Goal: Transaction & Acquisition: Purchase product/service

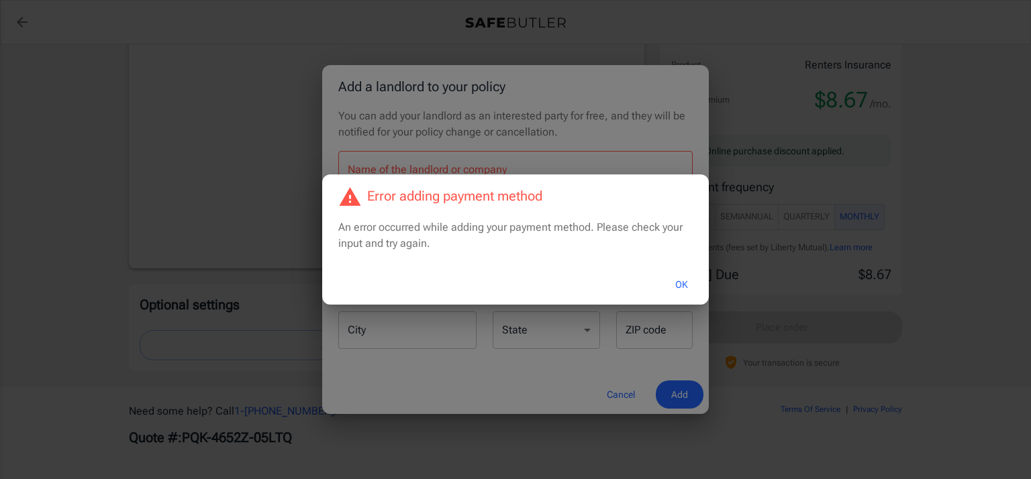
scroll to position [1150, 0]
click at [266, 171] on div "Error adding payment method An error occurred while adding your payment method.…" at bounding box center [515, 239] width 1031 height 479
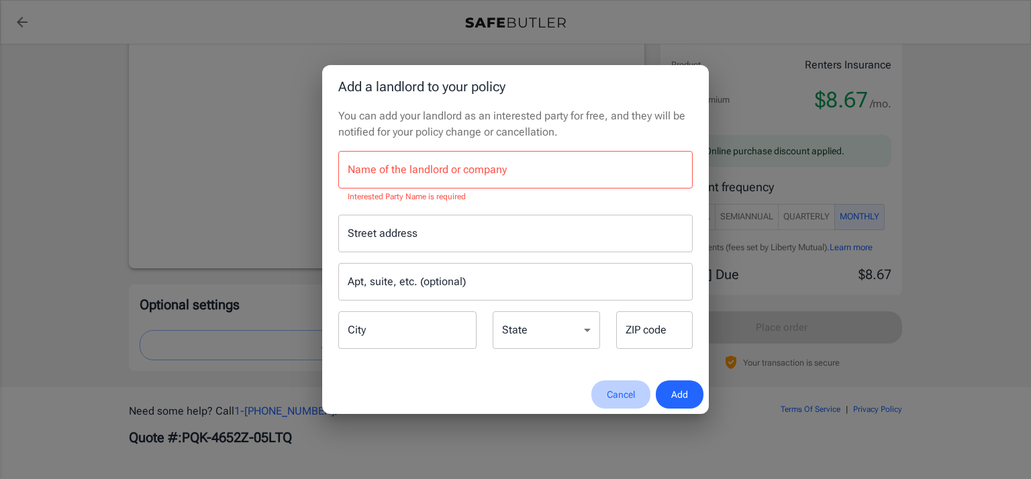
click at [617, 395] on button "Cancel" at bounding box center [620, 395] width 59 height 29
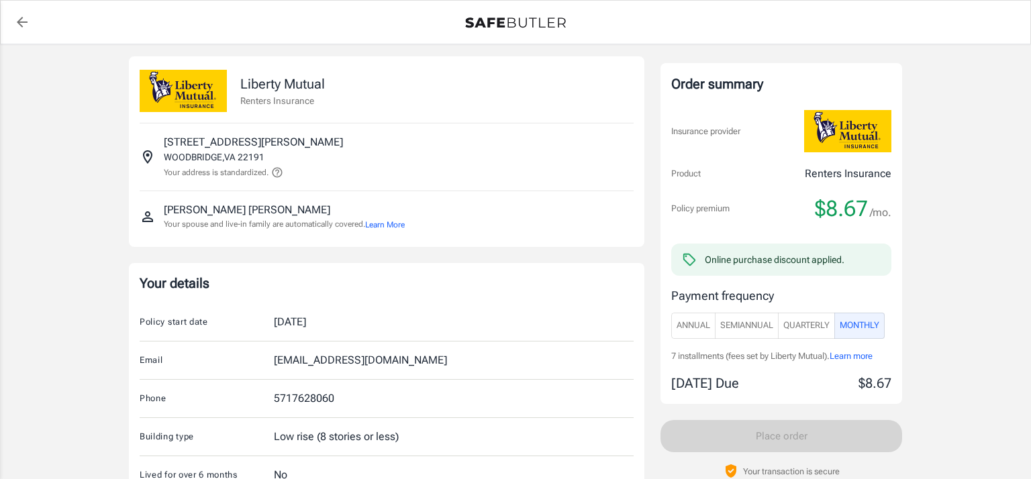
scroll to position [0, 0]
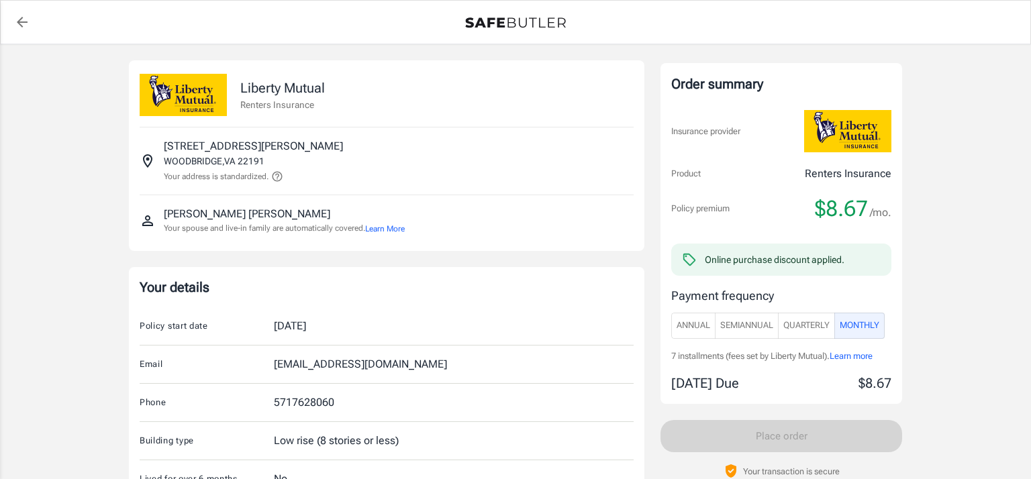
click at [228, 174] on p "Your address is standardized." at bounding box center [216, 176] width 105 height 12
click at [281, 182] on icon at bounding box center [277, 176] width 12 height 12
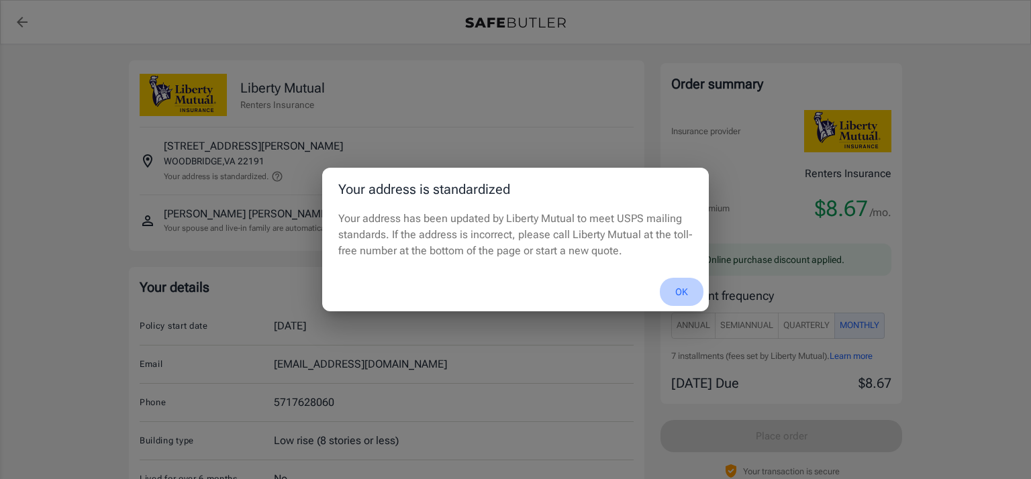
click at [681, 293] on button "OK" at bounding box center [682, 292] width 44 height 29
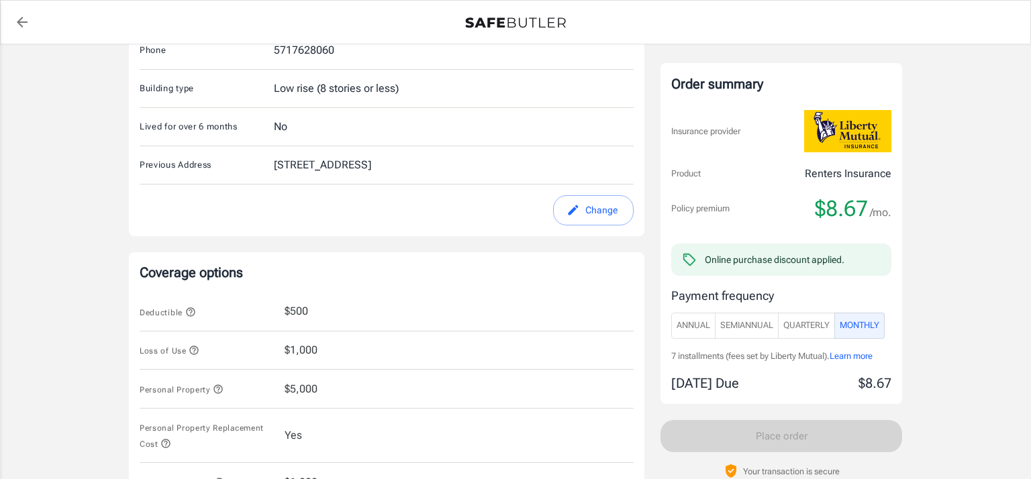
scroll to position [403, 0]
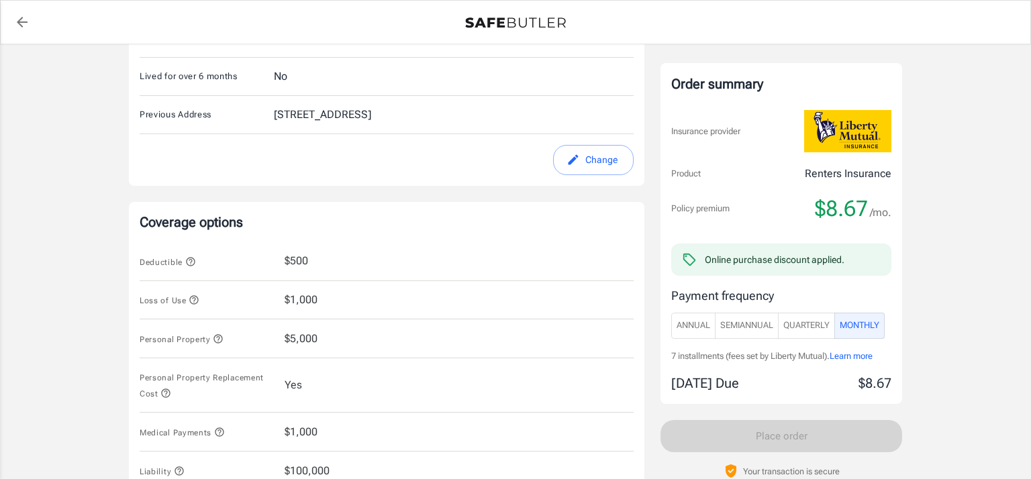
click at [603, 162] on button "Change" at bounding box center [593, 160] width 81 height 30
select select "VA"
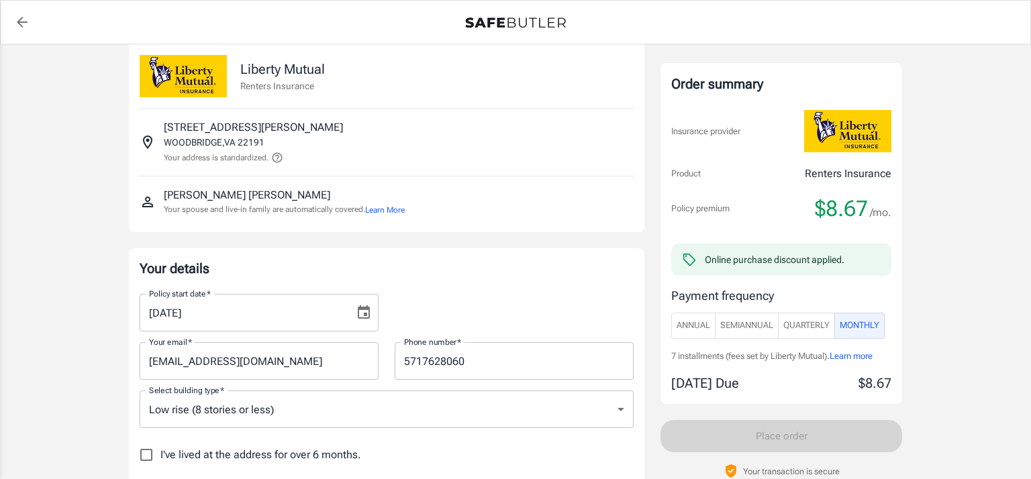
scroll to position [0, 0]
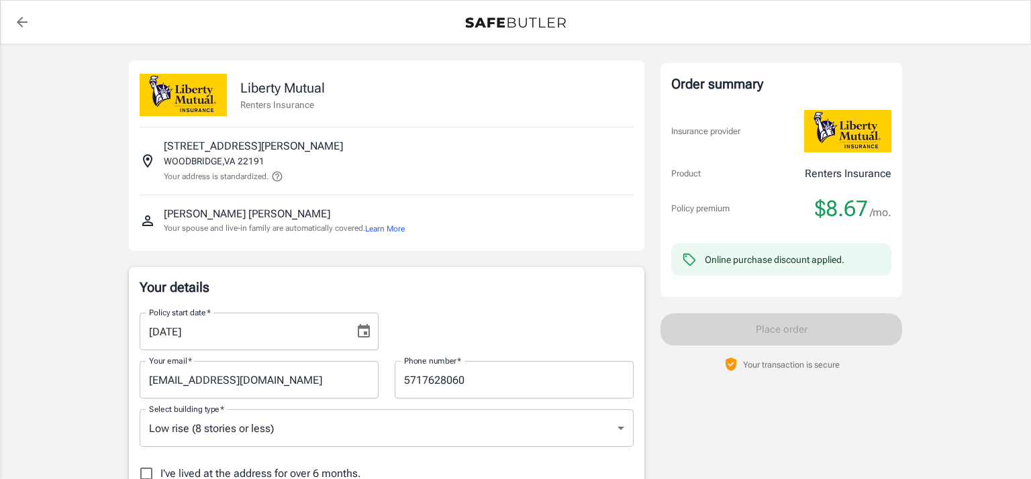
select select "VA"
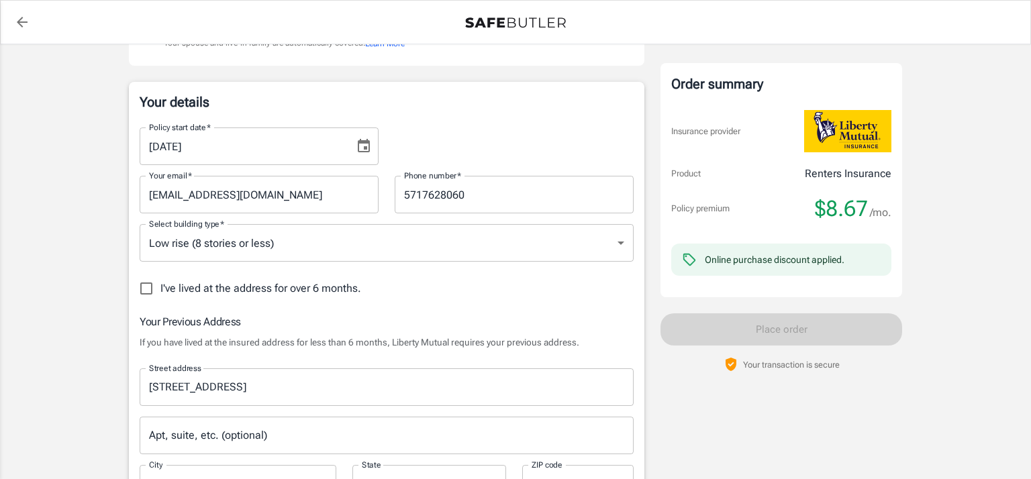
scroll to position [188, 0]
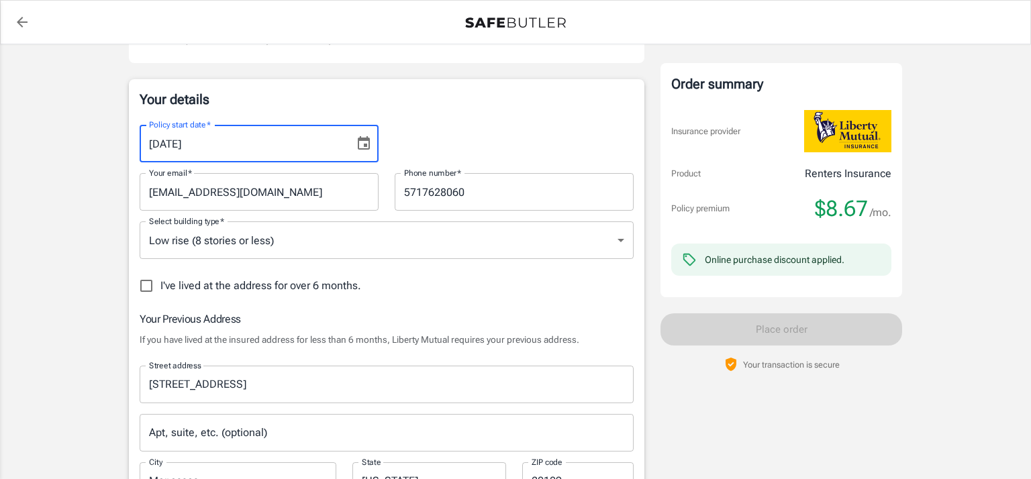
click at [174, 147] on input "[DATE]" at bounding box center [242, 144] width 205 height 38
type input "[DATE]"
click at [507, 283] on div "I've lived at the address for over 6 months." at bounding box center [387, 286] width 494 height 28
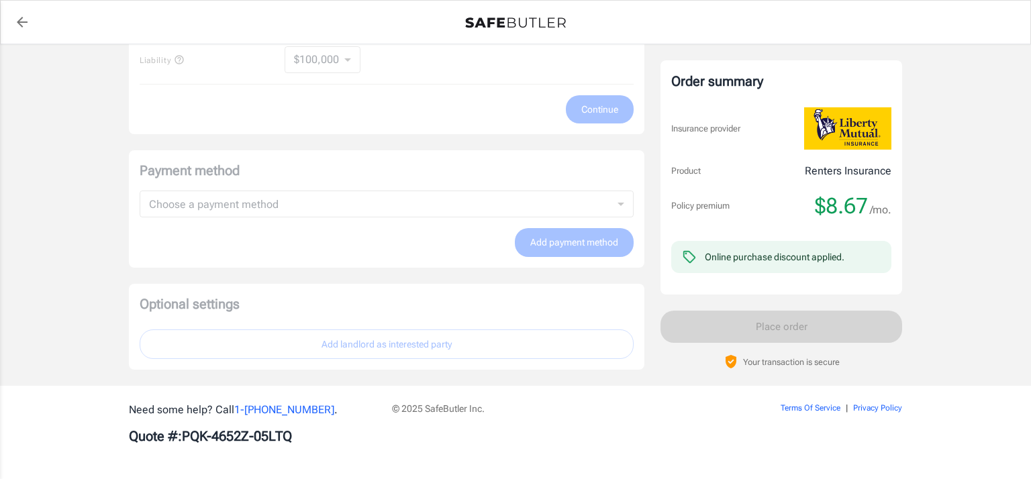
scroll to position [0, 0]
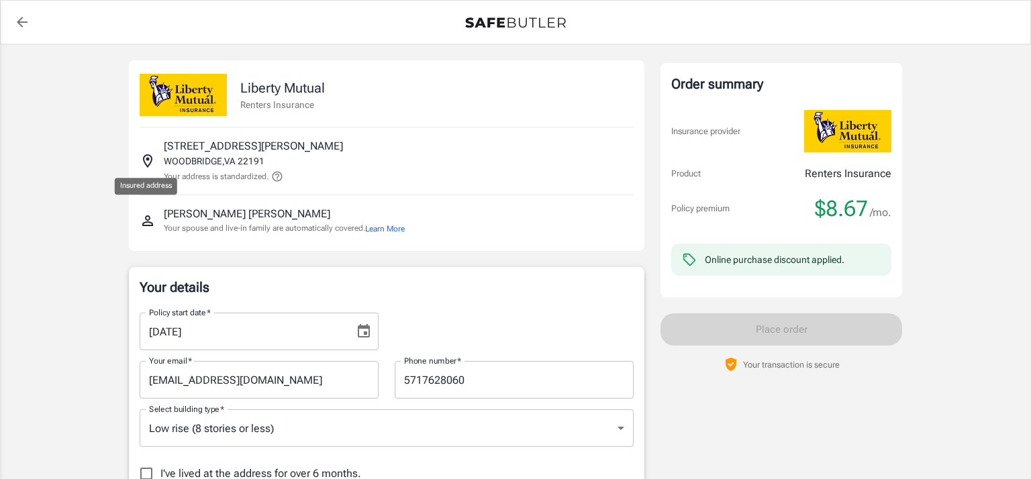
click at [148, 160] on icon "Insured address" at bounding box center [148, 161] width 16 height 16
click at [149, 162] on icon "Insured address" at bounding box center [148, 161] width 16 height 16
click at [193, 154] on p "[GEOGRAPHIC_DATA] , [GEOGRAPHIC_DATA] 22191" at bounding box center [214, 160] width 101 height 13
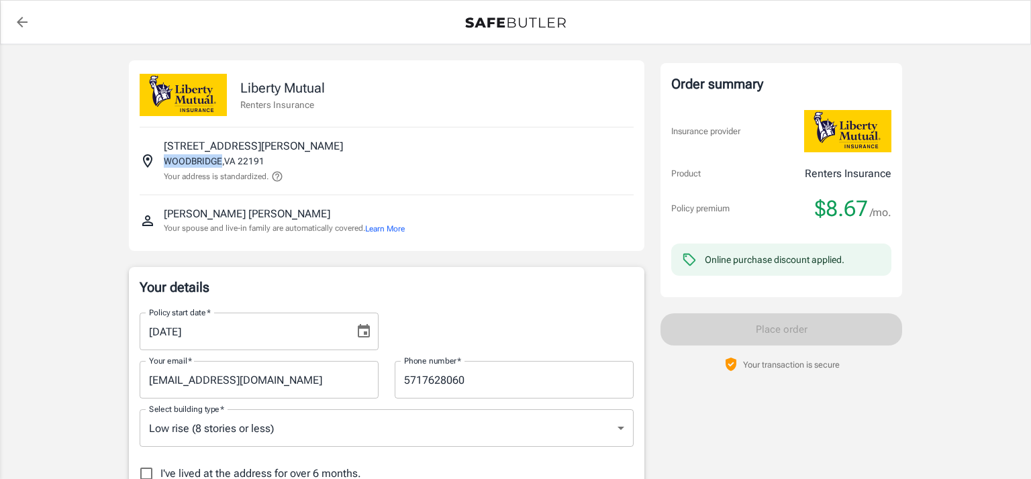
click at [193, 154] on p "[GEOGRAPHIC_DATA] , [GEOGRAPHIC_DATA] 22191" at bounding box center [214, 160] width 101 height 13
click at [28, 20] on icon "back to quotes" at bounding box center [22, 22] width 16 height 16
select select "VA"
click at [279, 181] on icon at bounding box center [277, 177] width 10 height 10
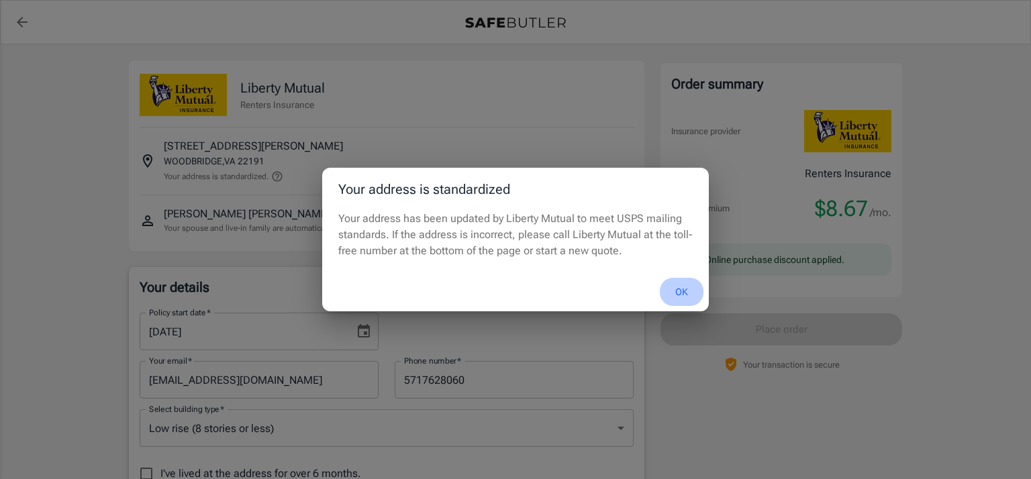
click at [674, 295] on button "OK" at bounding box center [682, 292] width 44 height 29
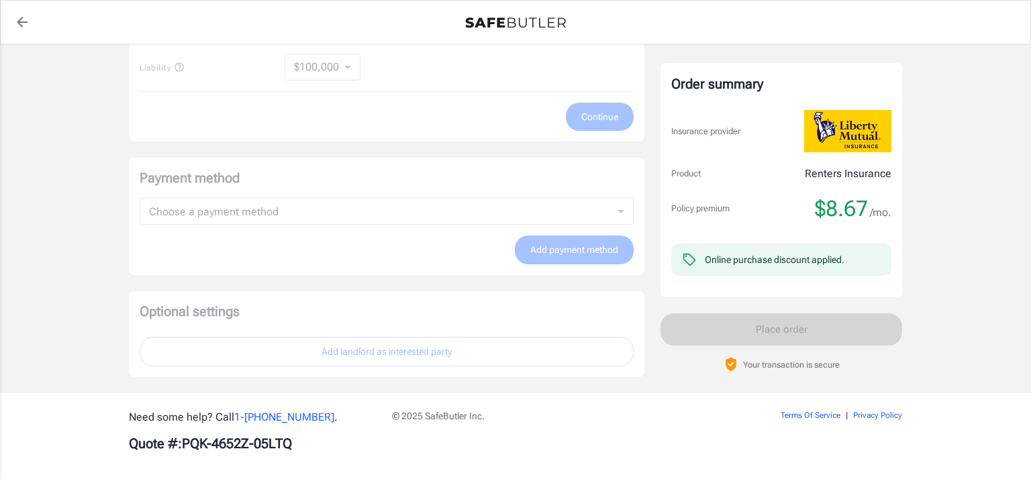
scroll to position [991, 0]
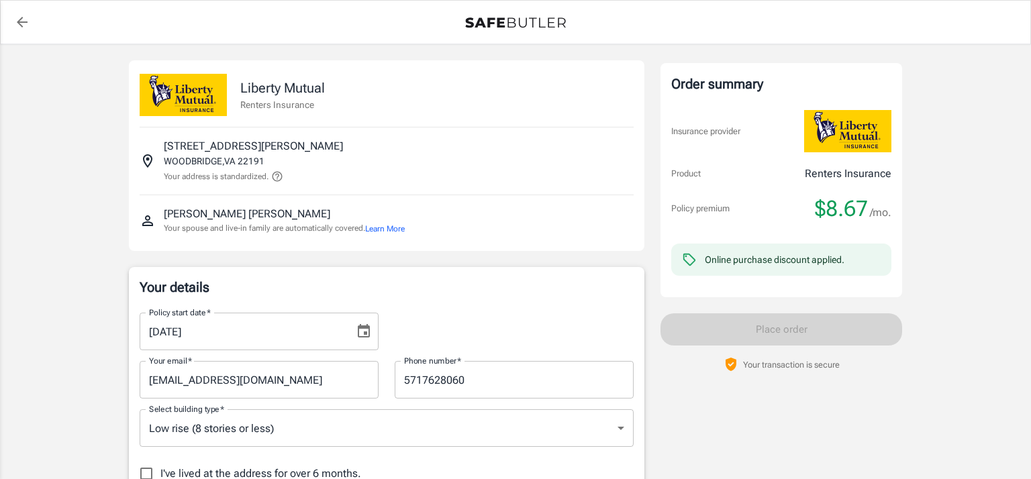
select select "VA"
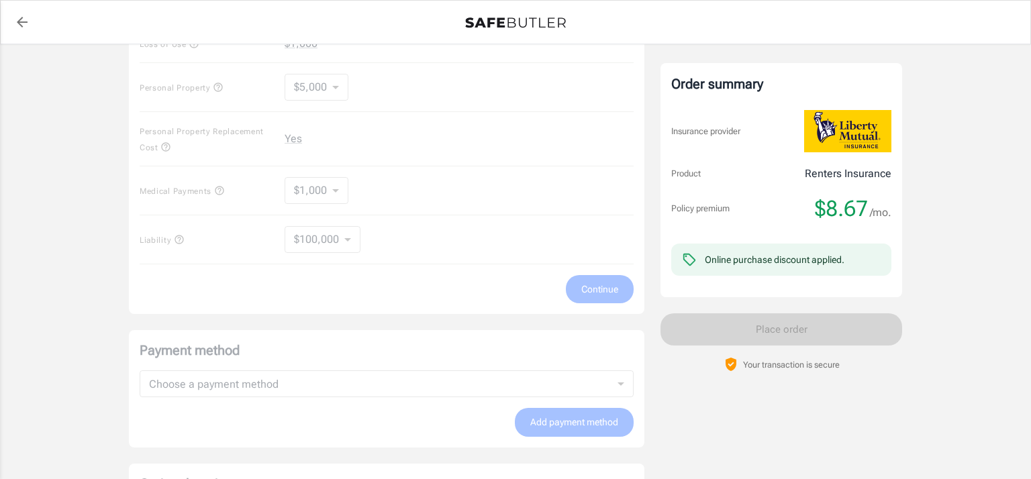
scroll to position [829, 0]
